Goal: Information Seeking & Learning: Learn about a topic

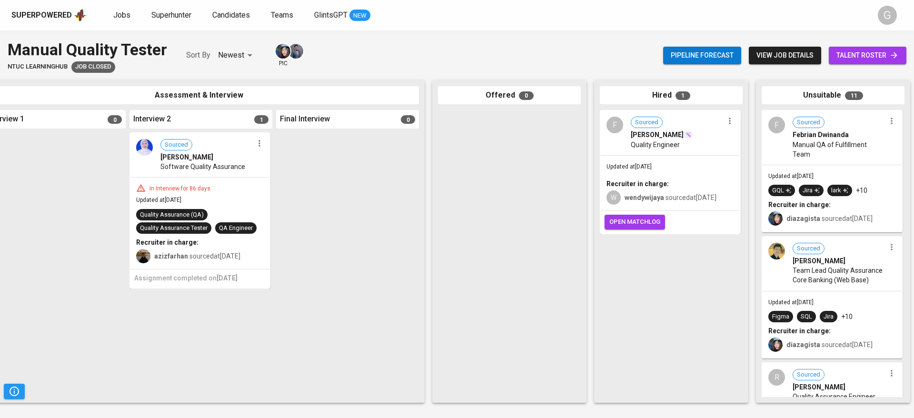
scroll to position [0, 356]
drag, startPoint x: 636, startPoint y: 195, endPoint x: 792, endPoint y: 194, distance: 155.6
click at [792, 194] on div "Refer Talents... Refer Talents... Sourced 0 Recommendation 0 Assessment & Inter…" at bounding box center [284, 241] width 1280 height 337
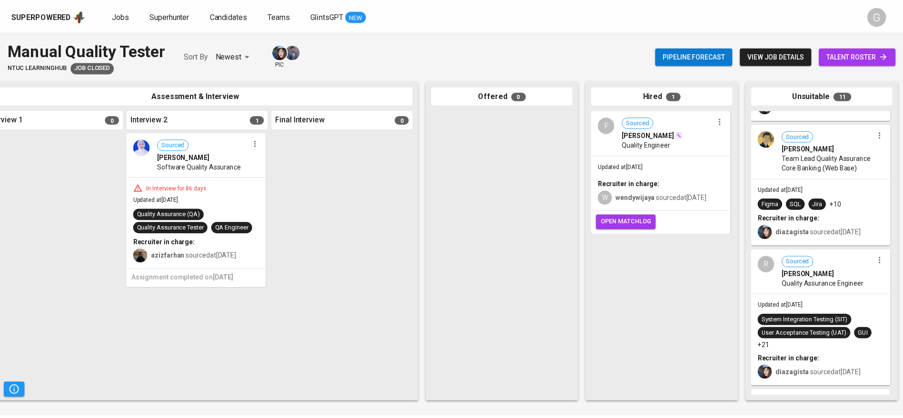
scroll to position [120, 0]
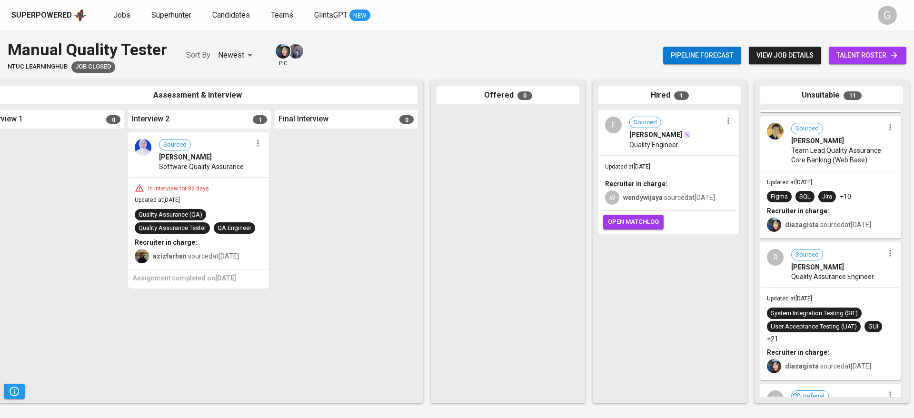
click at [682, 137] on span "[PERSON_NAME]" at bounding box center [655, 135] width 53 height 10
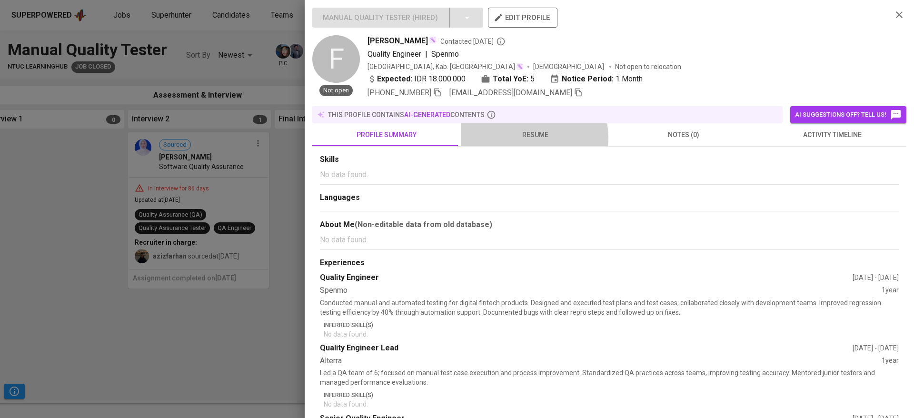
click at [525, 138] on span "resume" at bounding box center [534, 135] width 137 height 12
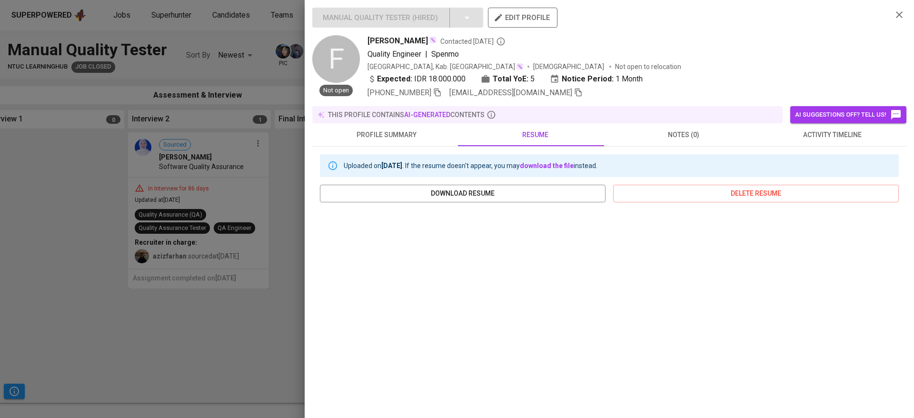
click at [257, 169] on div at bounding box center [457, 209] width 914 height 418
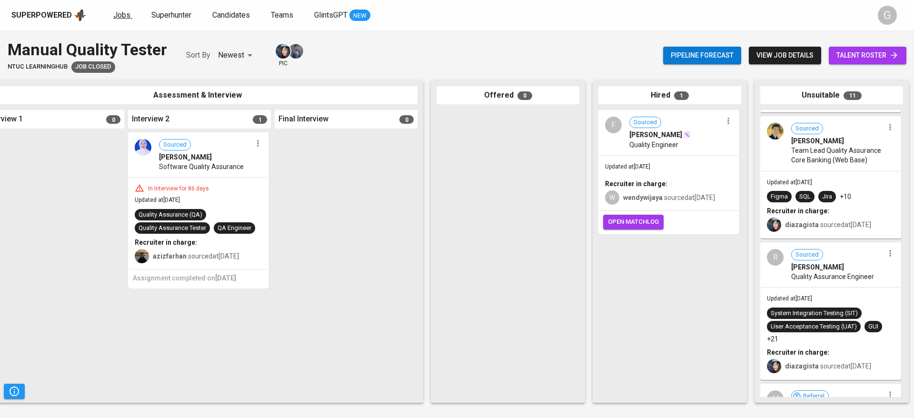
click at [121, 15] on span "Jobs" at bounding box center [121, 14] width 17 height 9
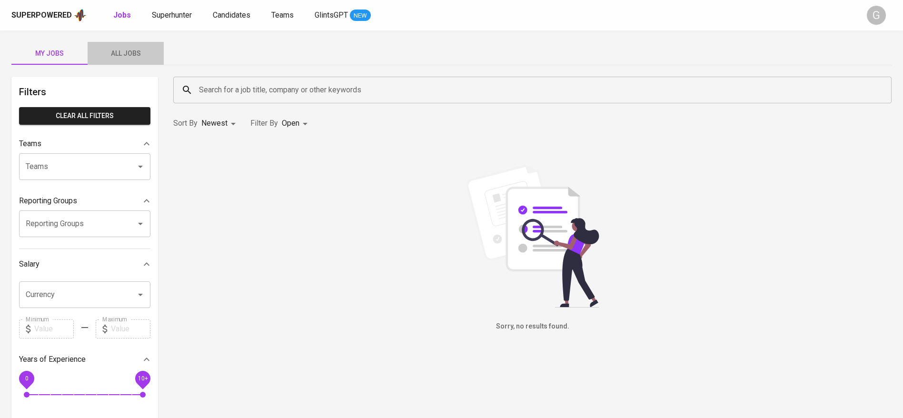
click at [128, 60] on button "All Jobs" at bounding box center [126, 53] width 76 height 23
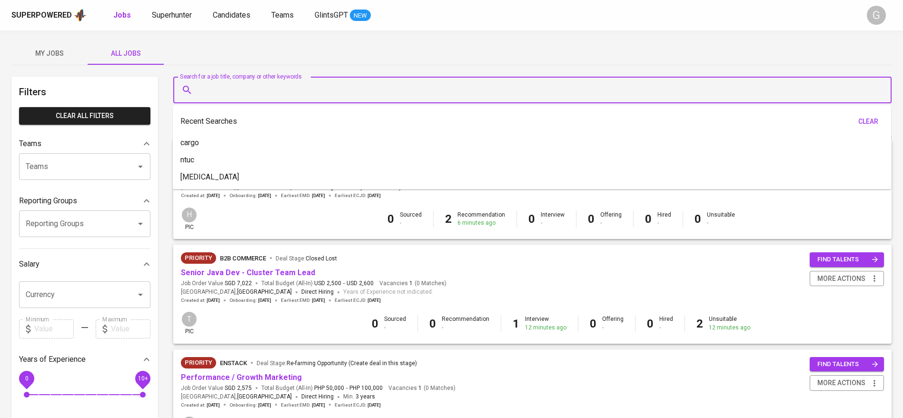
click at [292, 93] on input "Search for a job title, company or other keywords" at bounding box center [535, 90] width 676 height 18
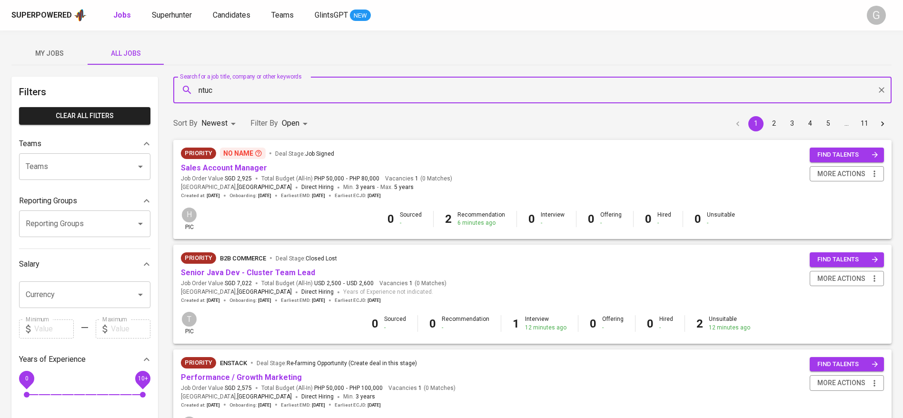
type input "ntuc"
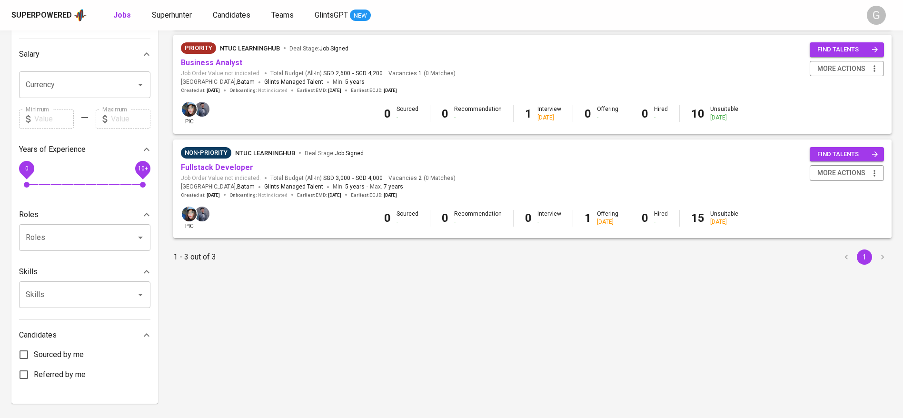
scroll to position [217, 0]
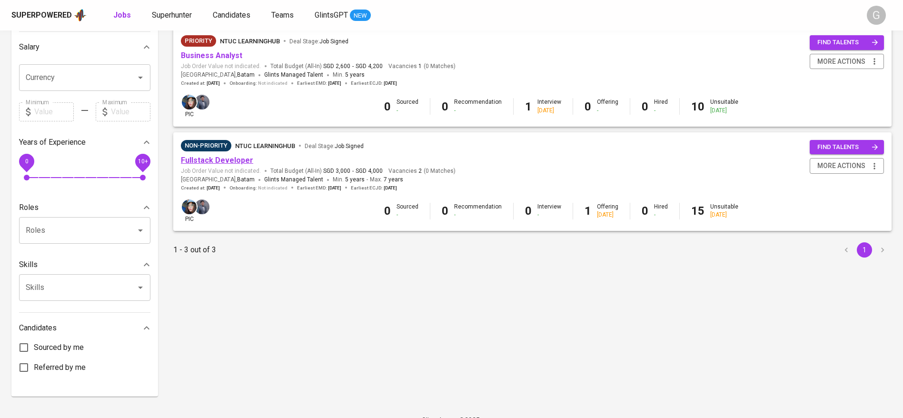
click at [224, 160] on link "Fullstack Developer" at bounding box center [217, 160] width 72 height 9
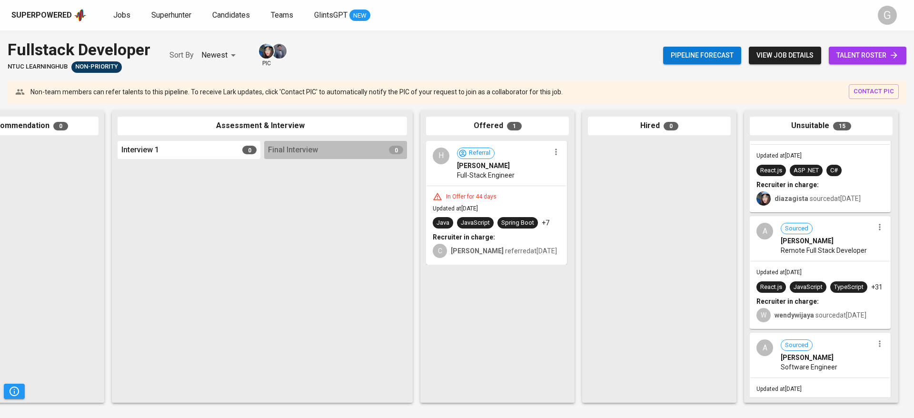
scroll to position [531, 0]
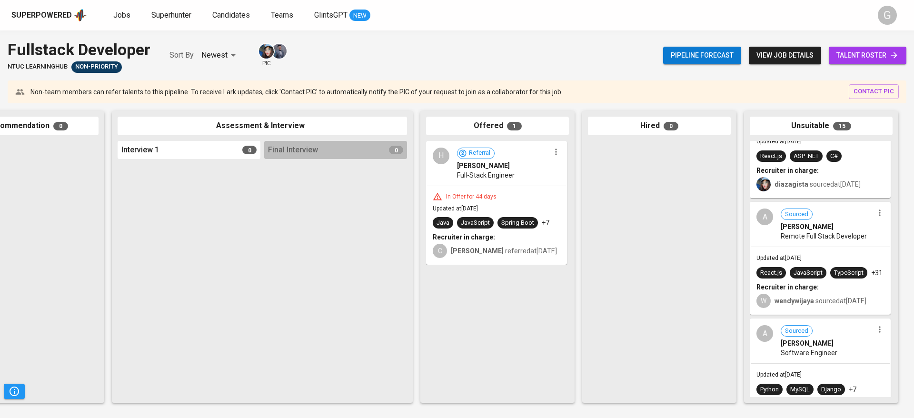
click at [526, 205] on div "In Offer for 44 days Updated at [DATE] Java JavaScript Spring Boot +7 Recruiter…" at bounding box center [496, 225] width 139 height 78
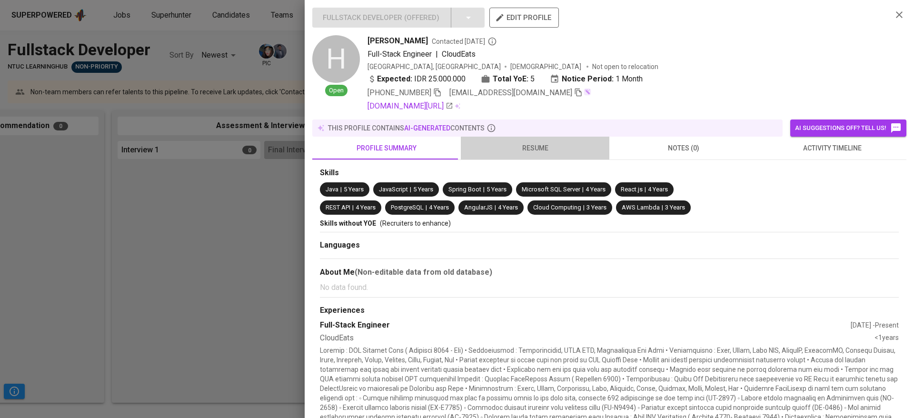
click at [535, 143] on span "resume" at bounding box center [534, 148] width 137 height 12
